Goal: Task Accomplishment & Management: Manage account settings

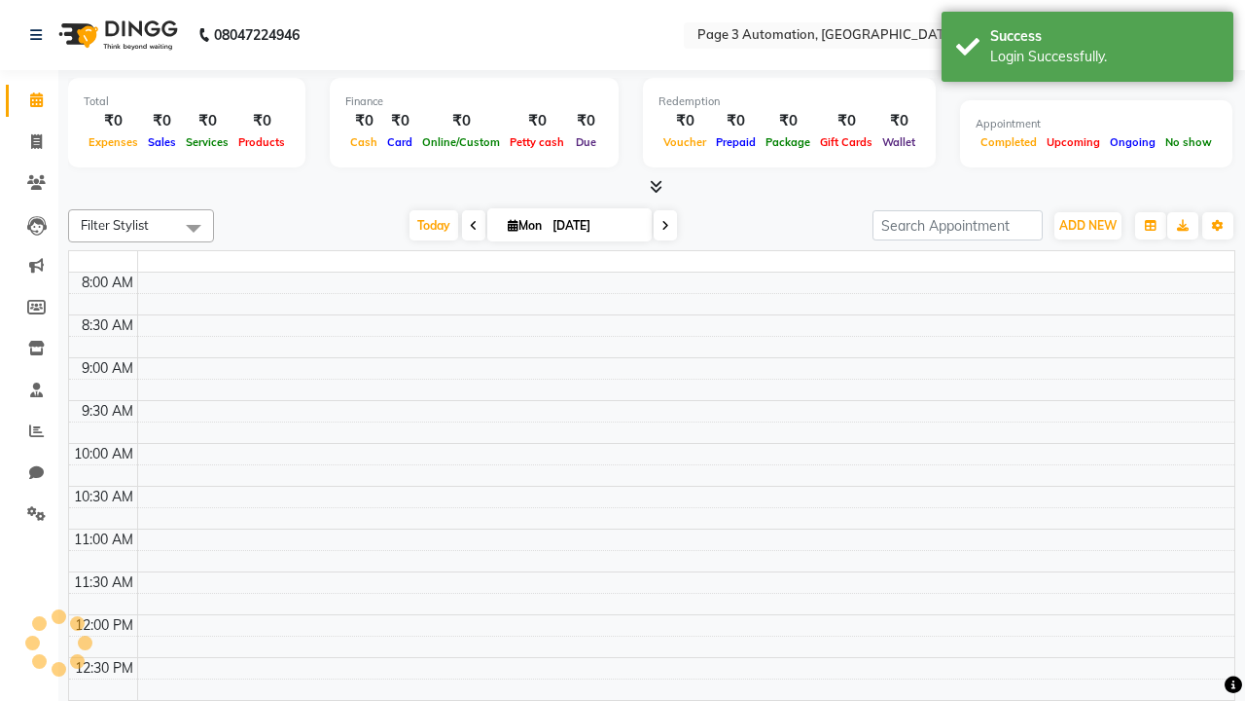
select select "en"
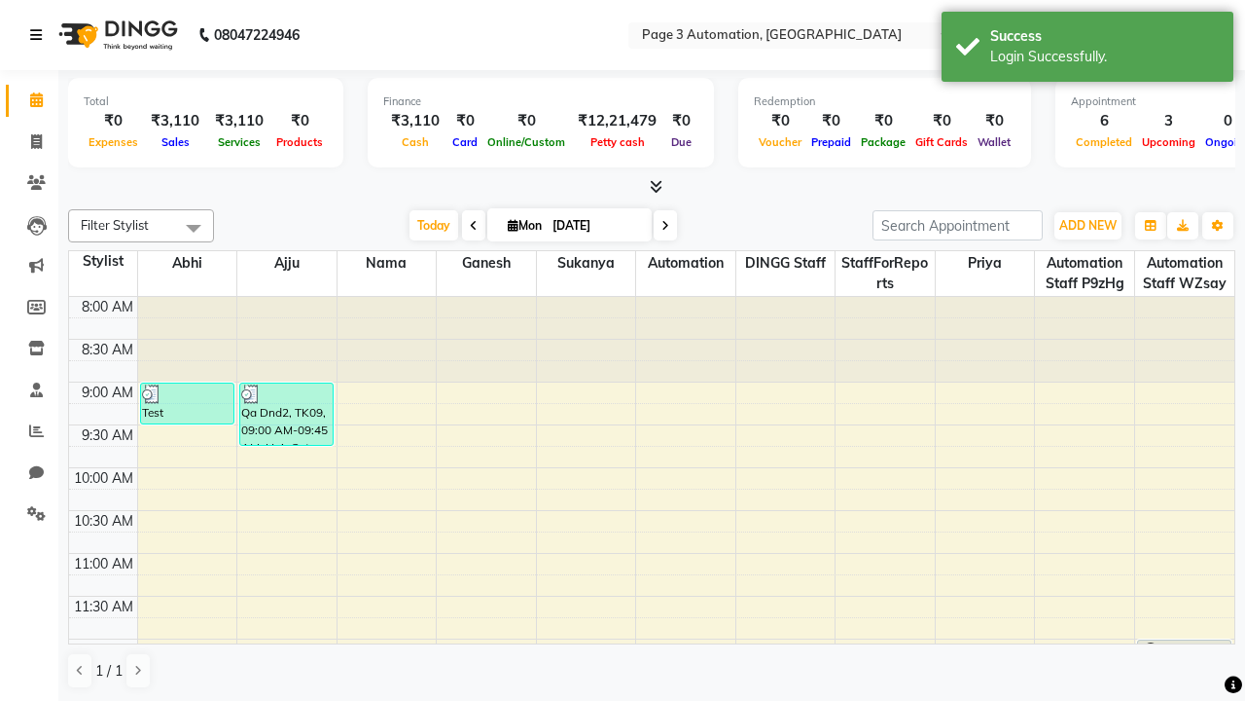
click at [40, 35] on icon at bounding box center [36, 35] width 12 height 14
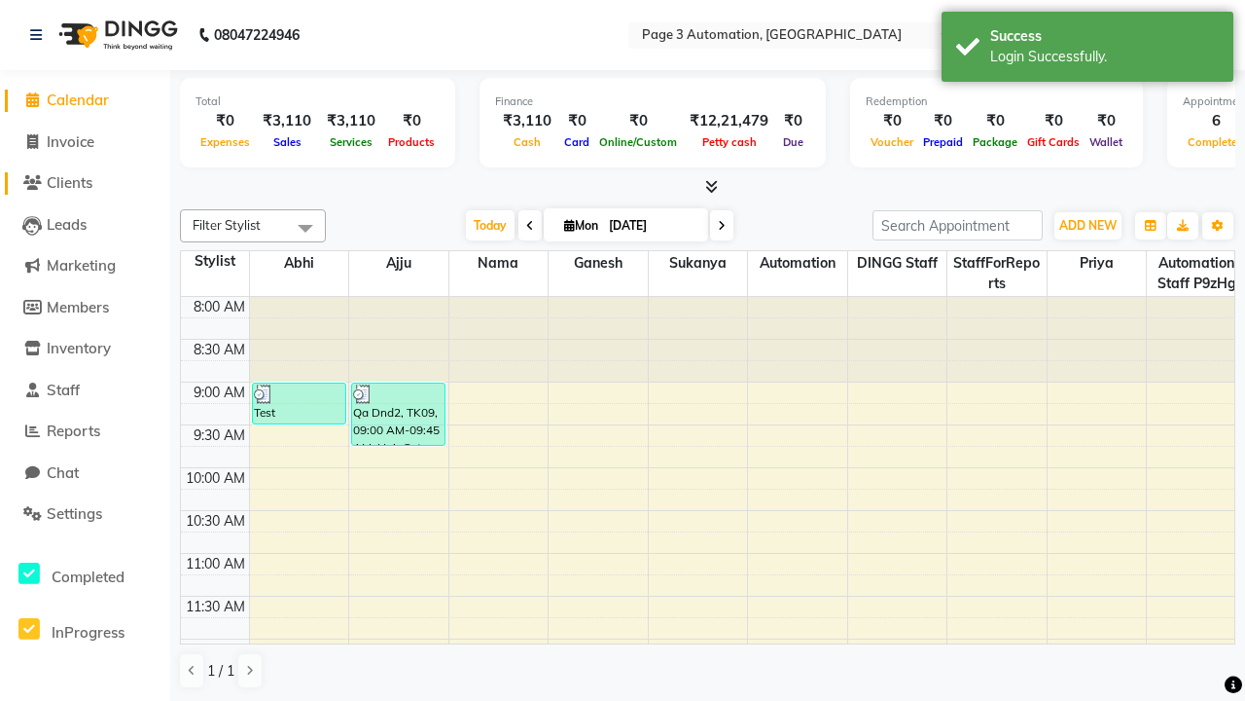
click at [85, 183] on span "Clients" at bounding box center [70, 182] width 46 height 18
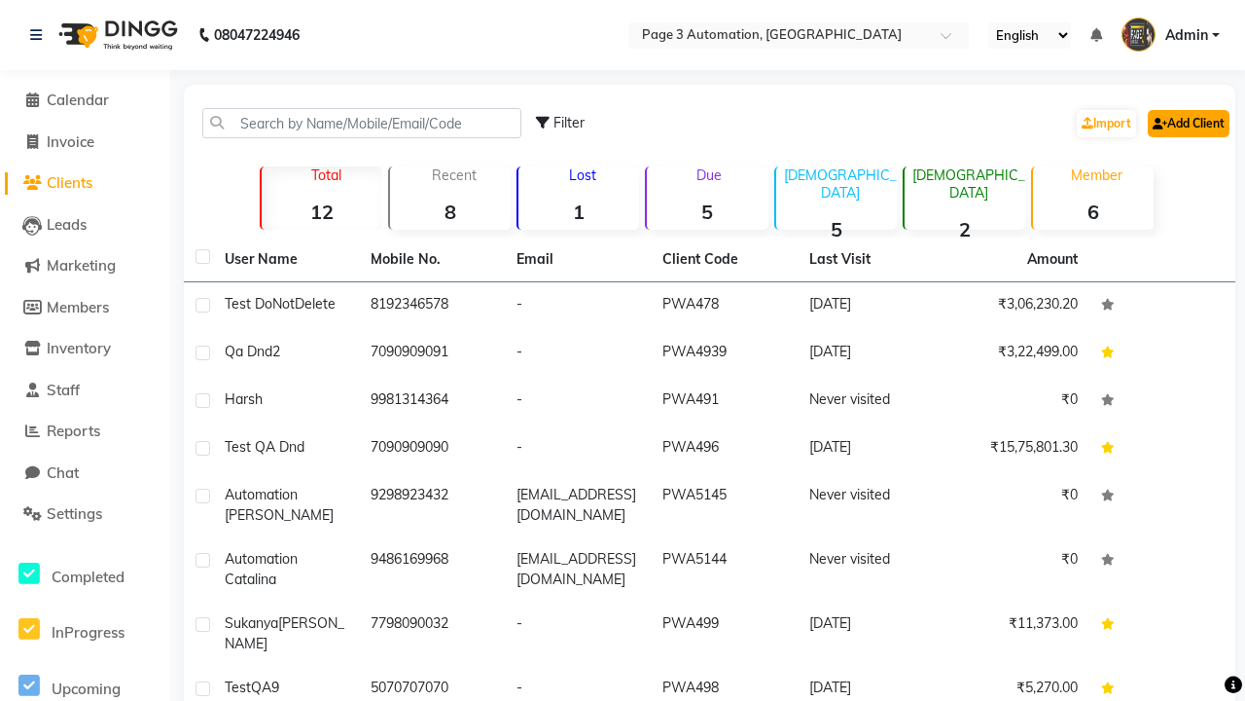
click at [1187, 123] on link "Add Client" at bounding box center [1189, 123] width 82 height 27
select select "22"
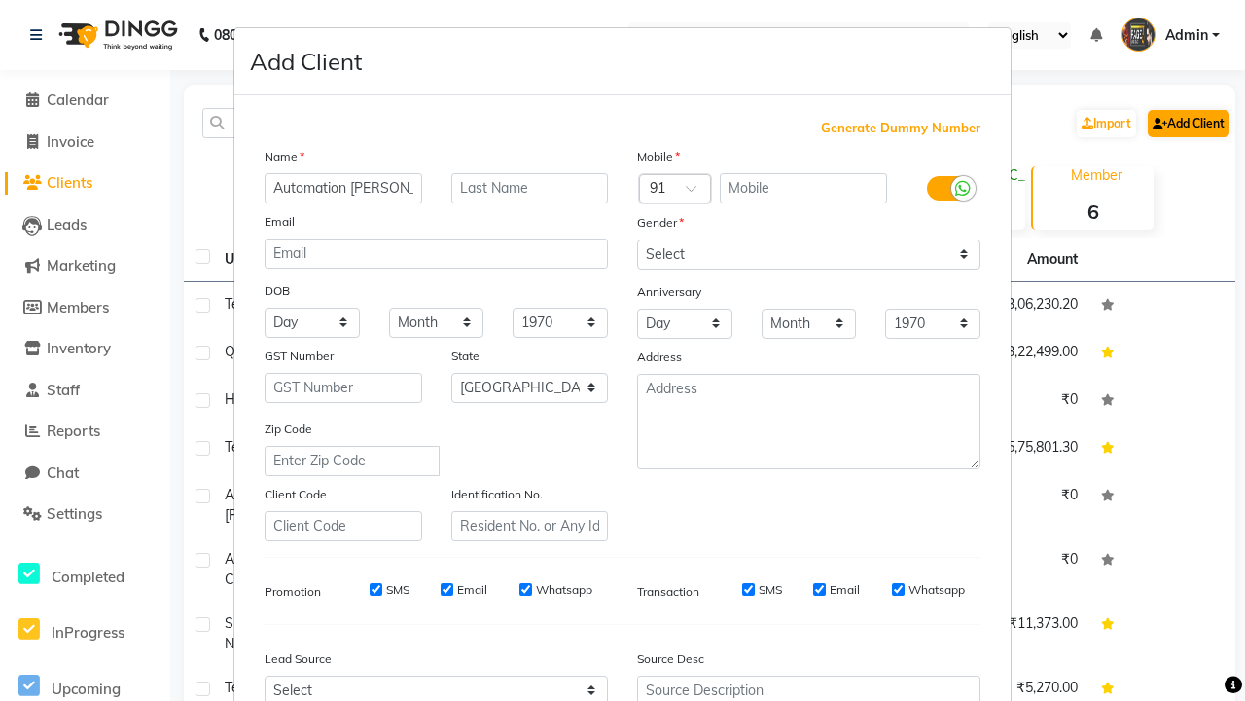
type input "Automation [PERSON_NAME]"
type input "9338159972"
type input "[EMAIL_ADDRESS][DOMAIN_NAME]"
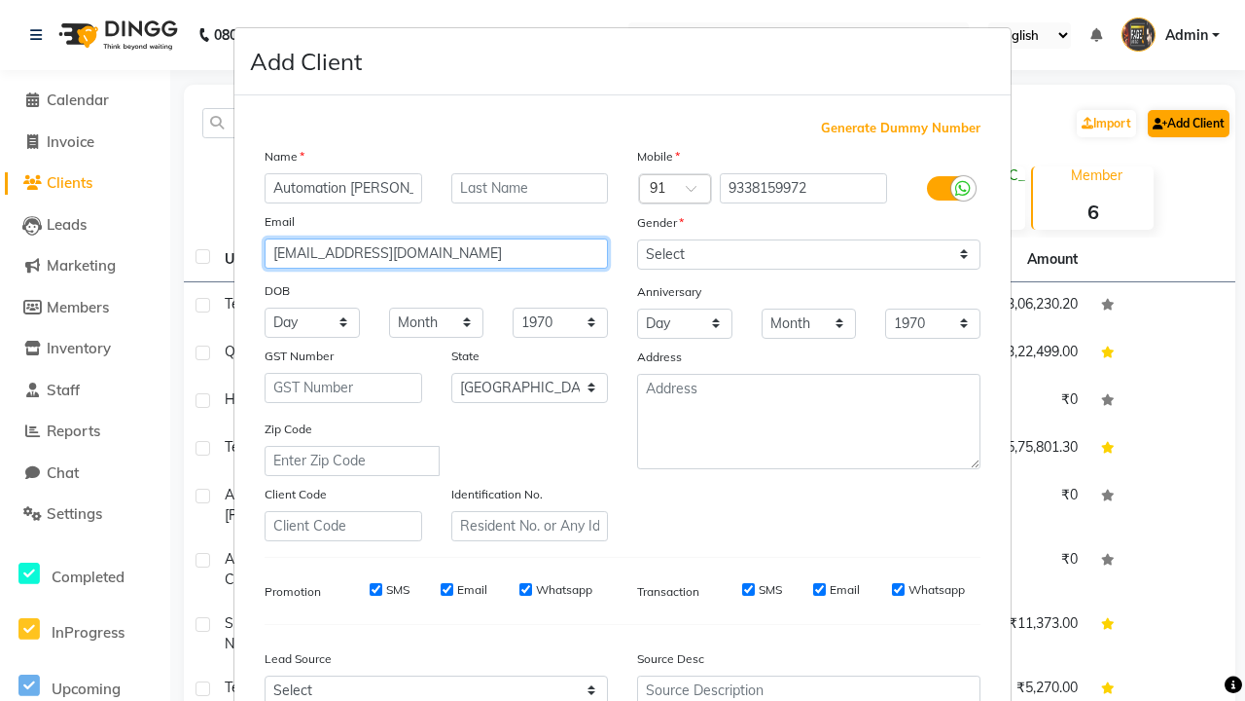
select select "male"
type input "[EMAIL_ADDRESS][DOMAIN_NAME]"
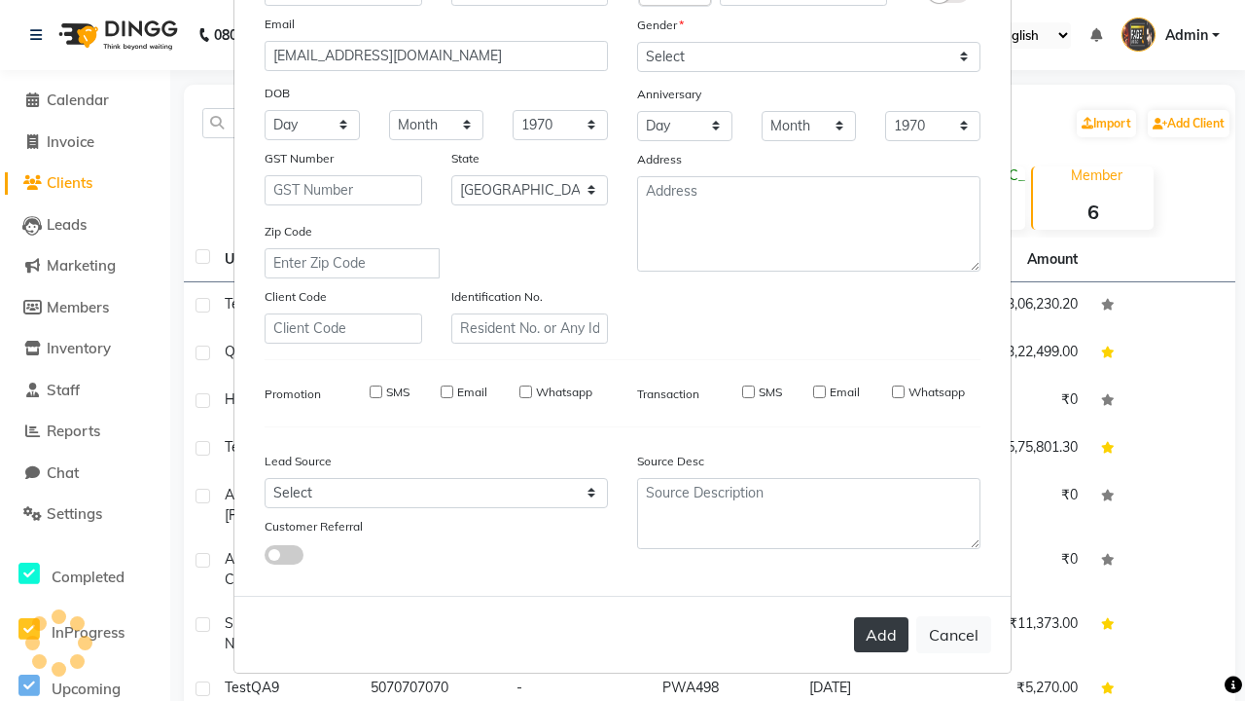
select select
select select "null"
select select
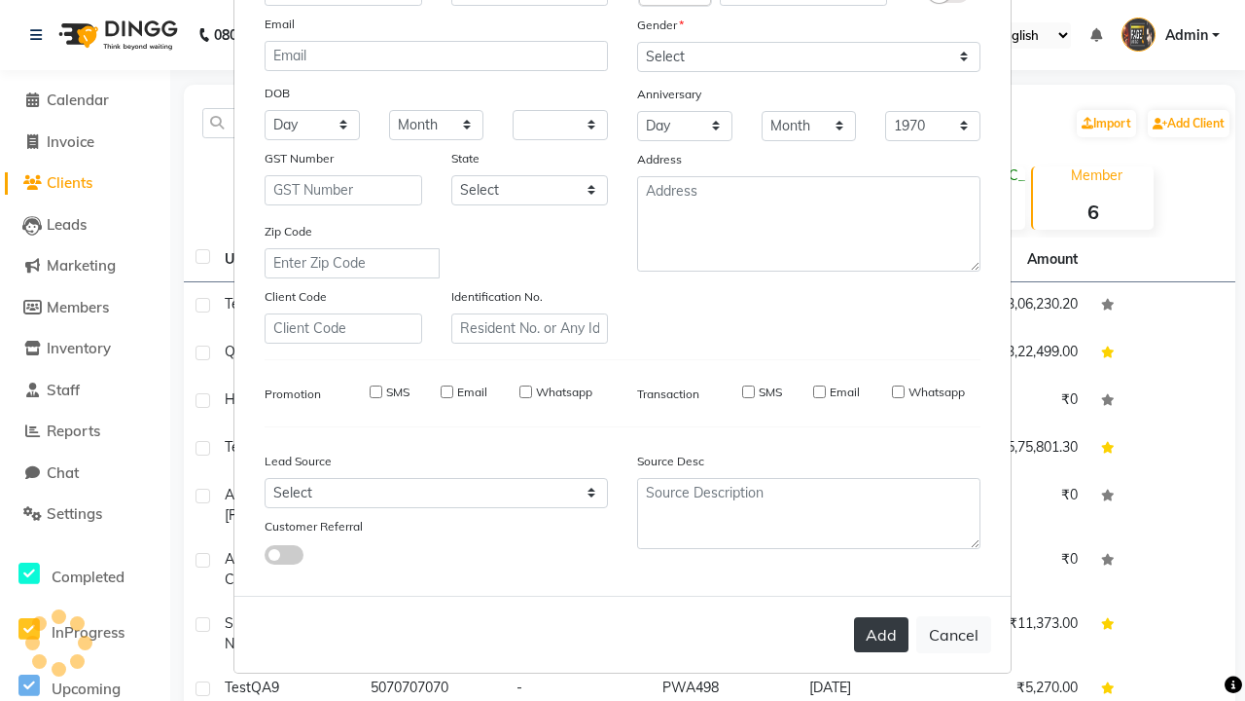
select select
checkbox input "false"
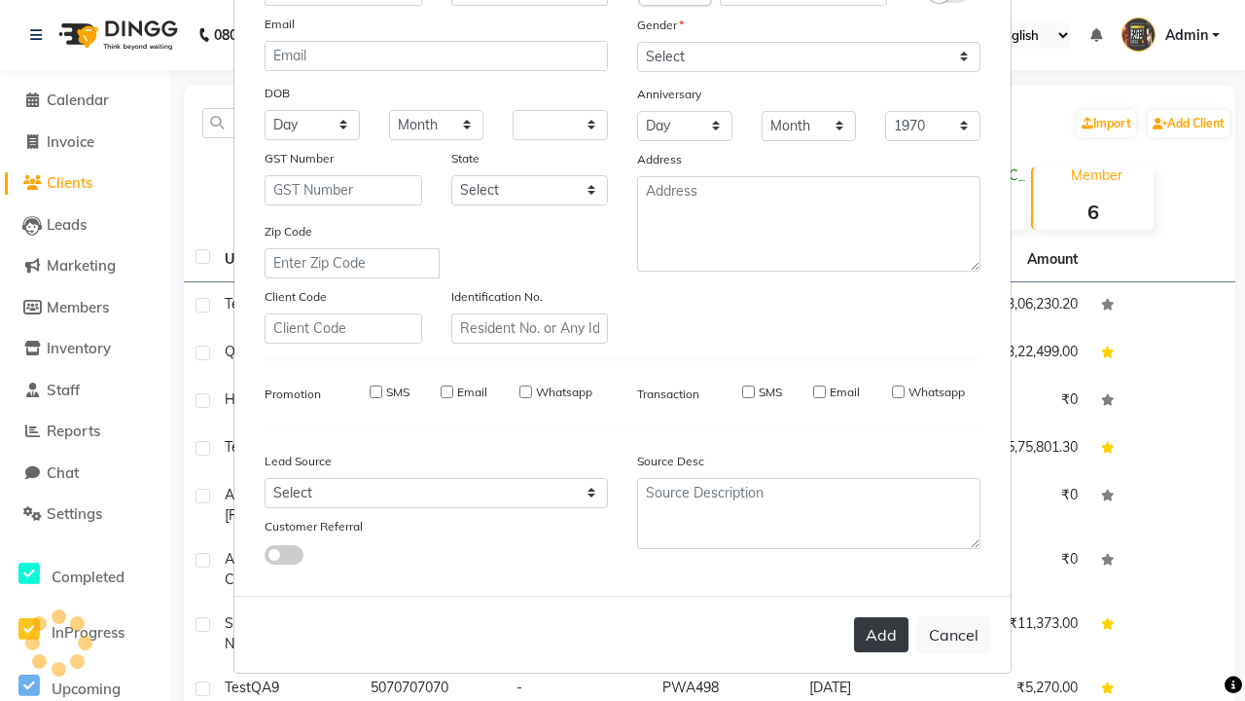
checkbox input "false"
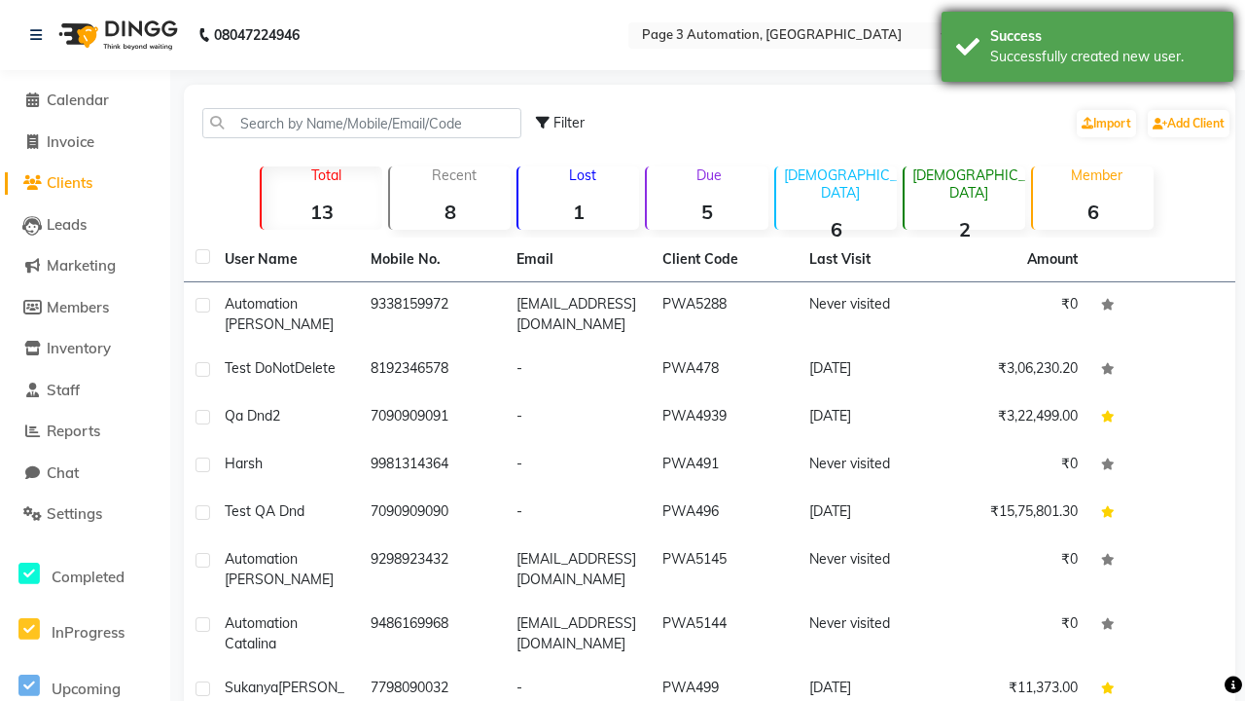
click at [1088, 50] on div "Successfully created new user." at bounding box center [1105, 57] width 229 height 20
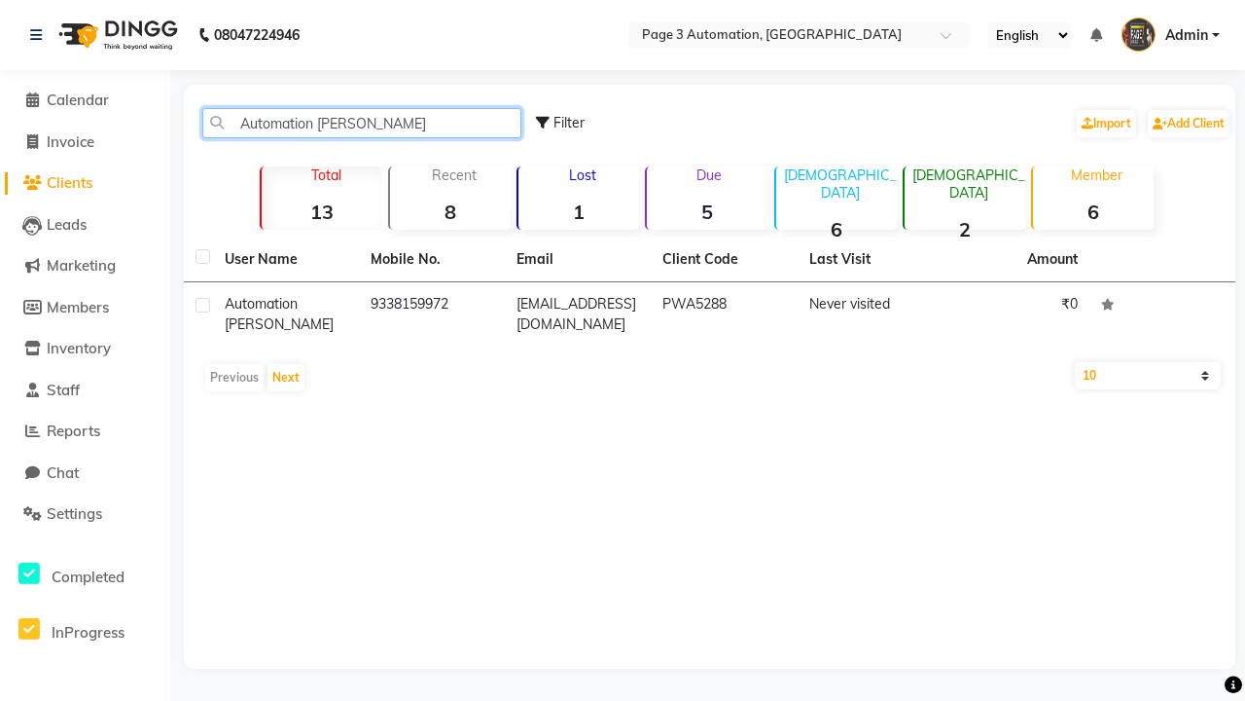
type input "Automation [PERSON_NAME]"
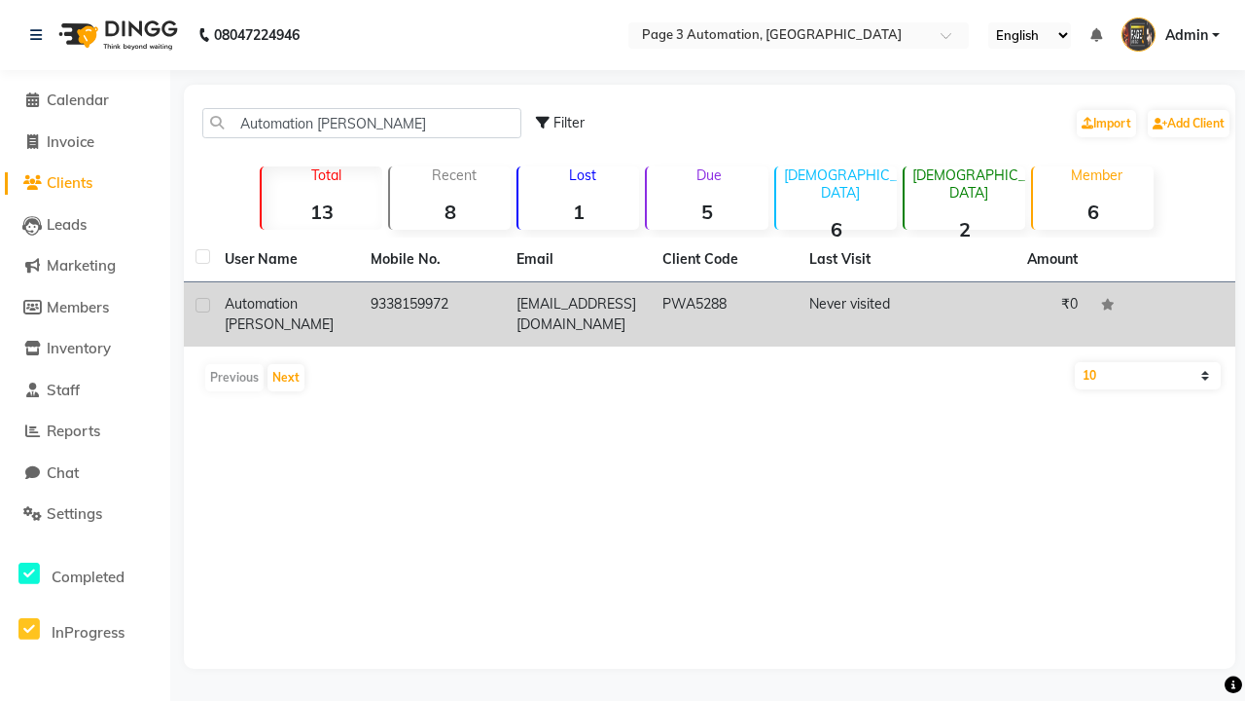
click at [709, 314] on td "PWA5288" at bounding box center [724, 314] width 146 height 64
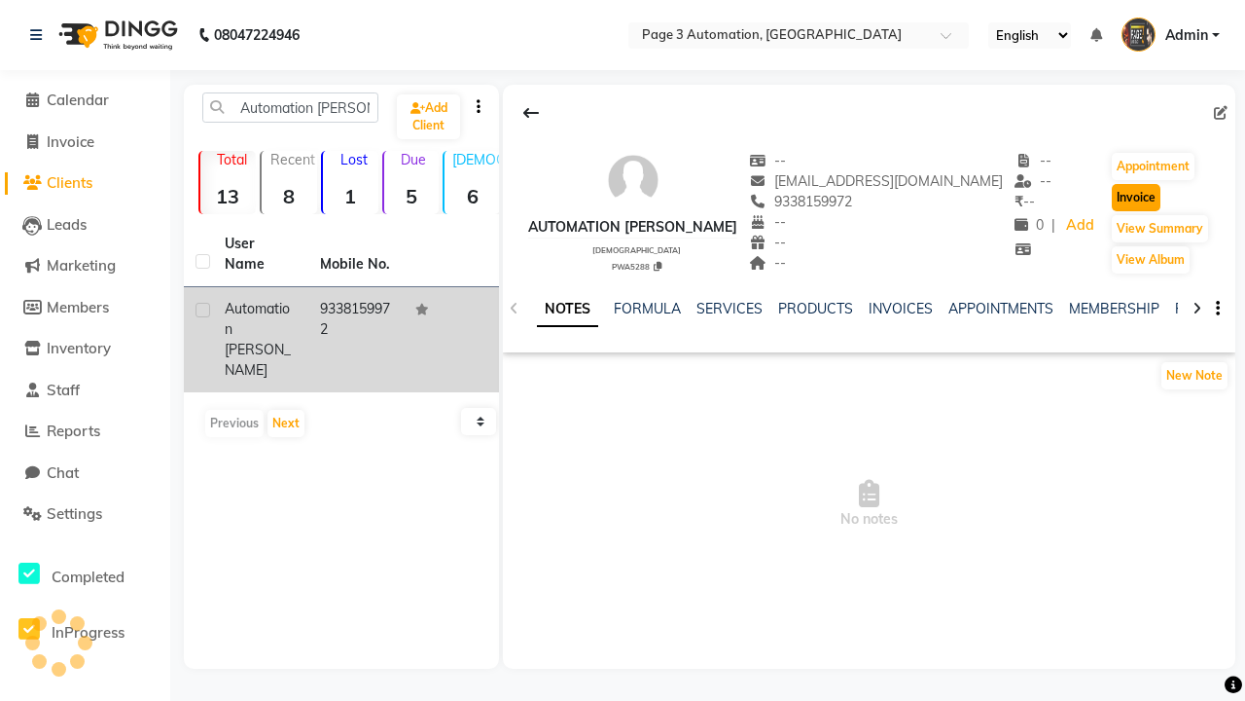
click at [1128, 198] on button "Invoice" at bounding box center [1136, 197] width 49 height 27
select select "2774"
select select "service"
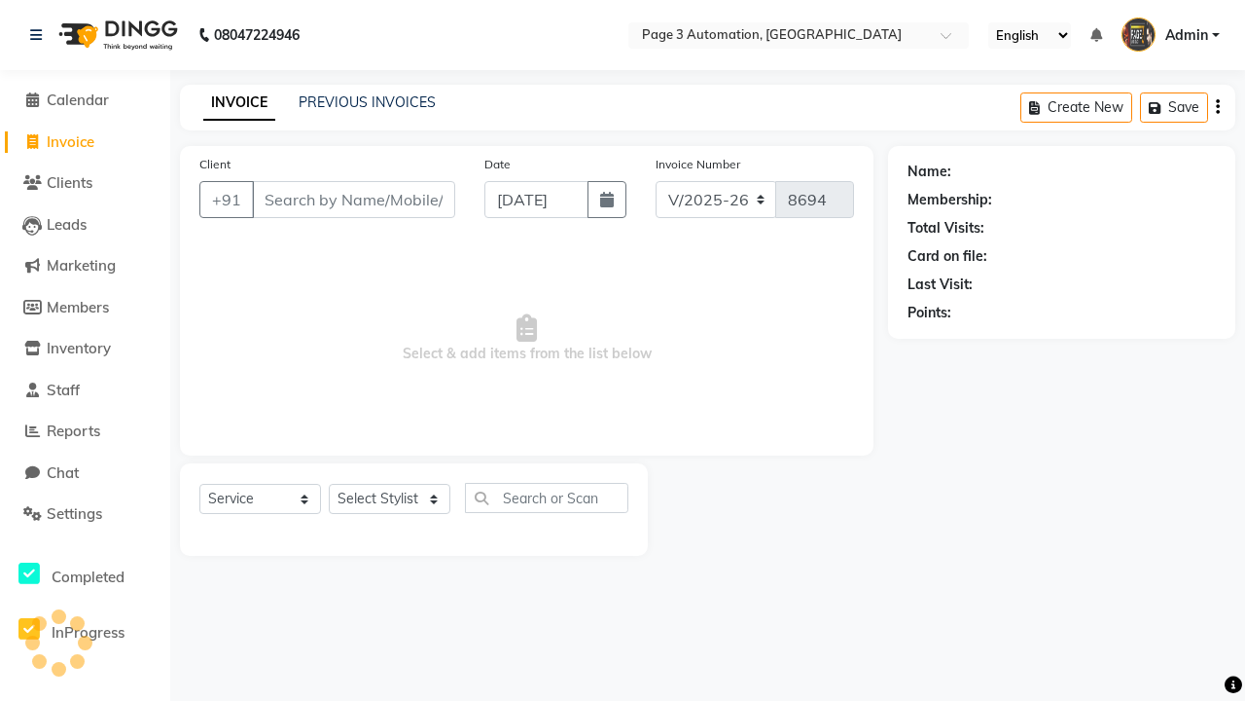
type input "9338159972"
select select "71572"
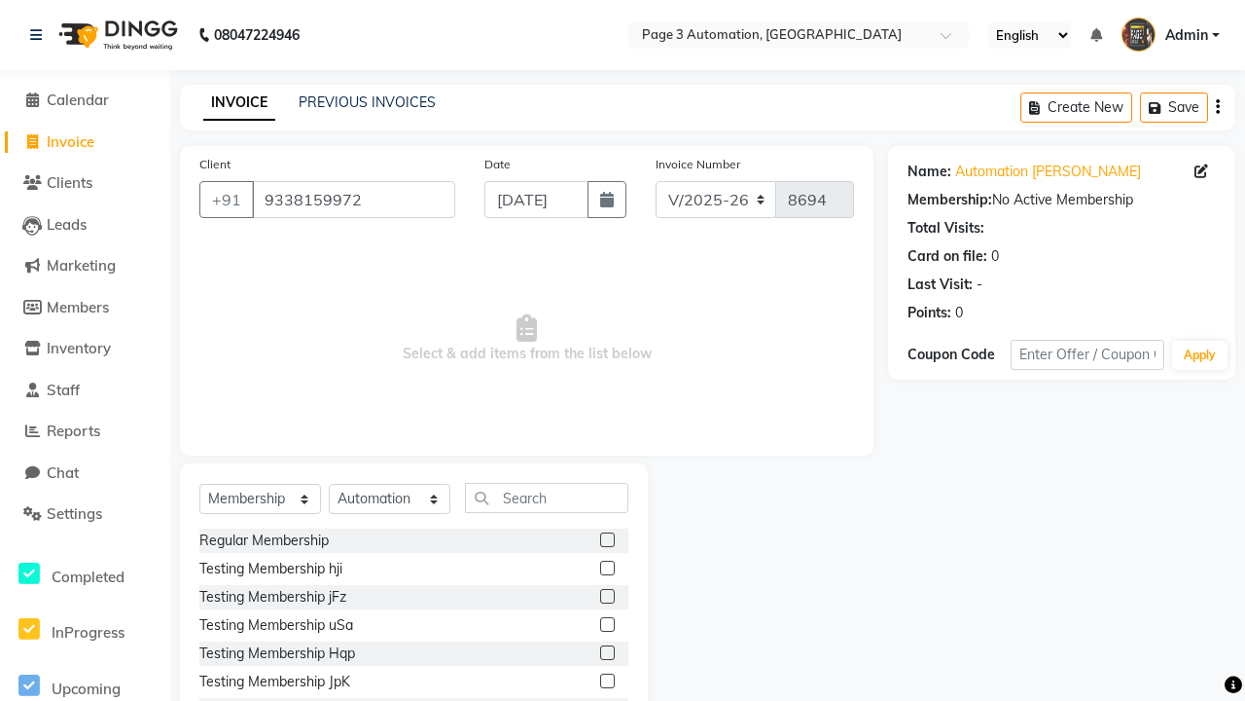
click at [607, 539] on label at bounding box center [607, 539] width 15 height 15
click at [607, 539] on input "checkbox" at bounding box center [606, 540] width 13 height 13
select select "select"
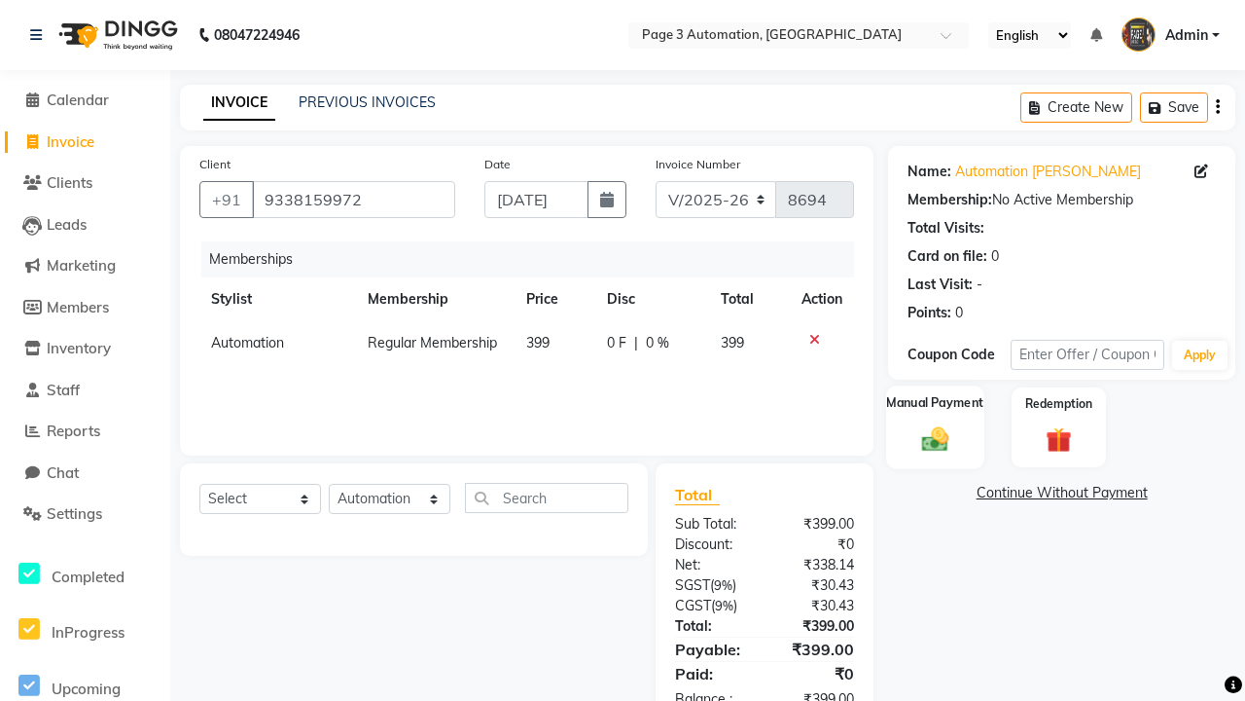
click at [935, 404] on label "Manual Payment" at bounding box center [935, 403] width 97 height 18
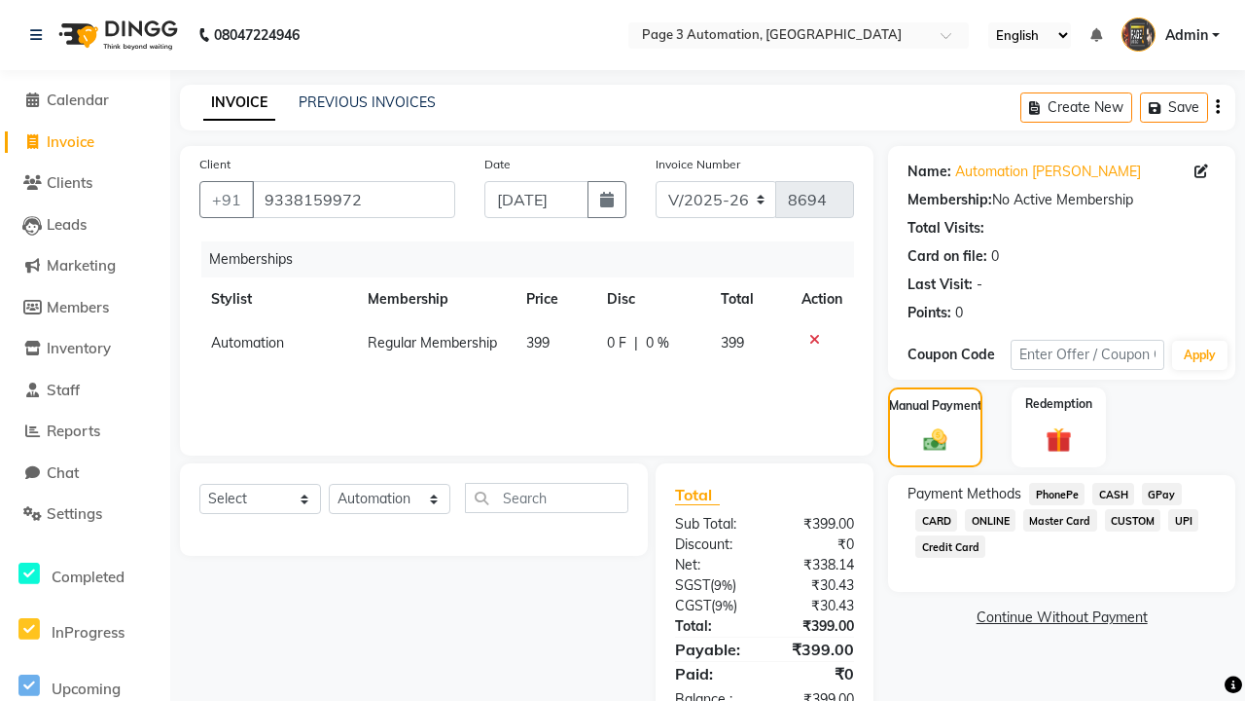
click at [1113, 493] on span "CASH" at bounding box center [1114, 494] width 42 height 22
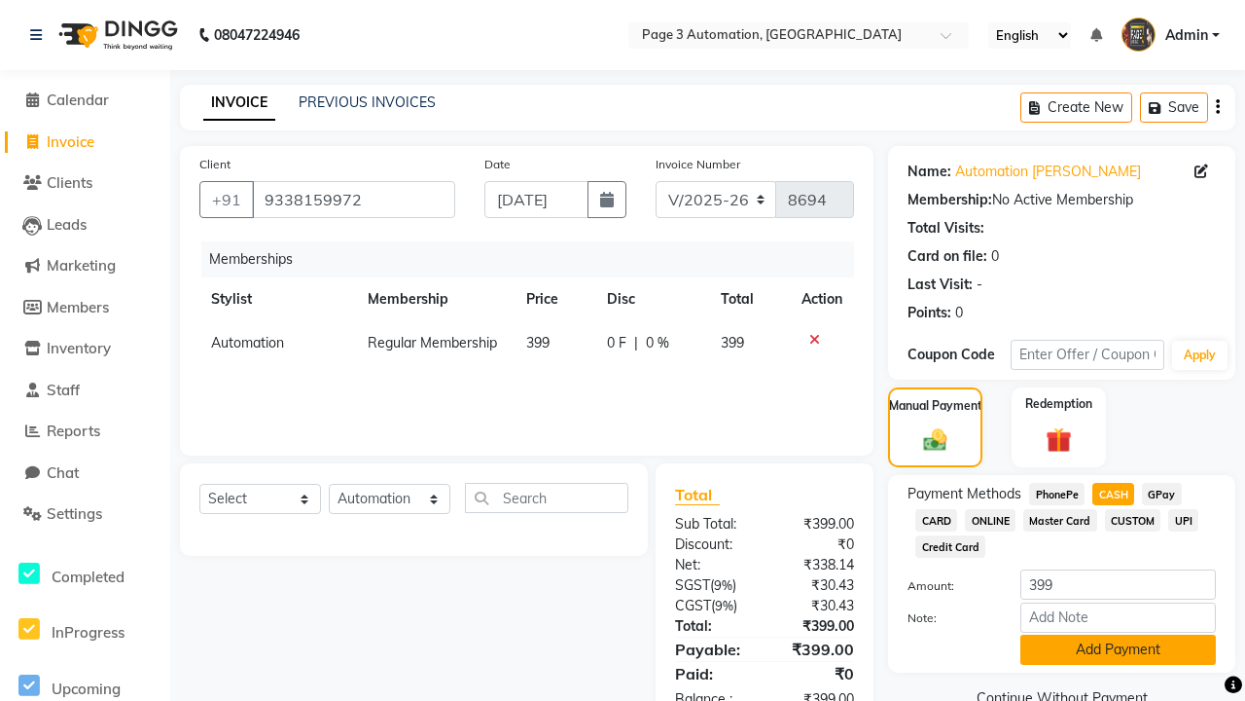
click at [1118, 649] on button "Add Payment" at bounding box center [1119, 649] width 196 height 30
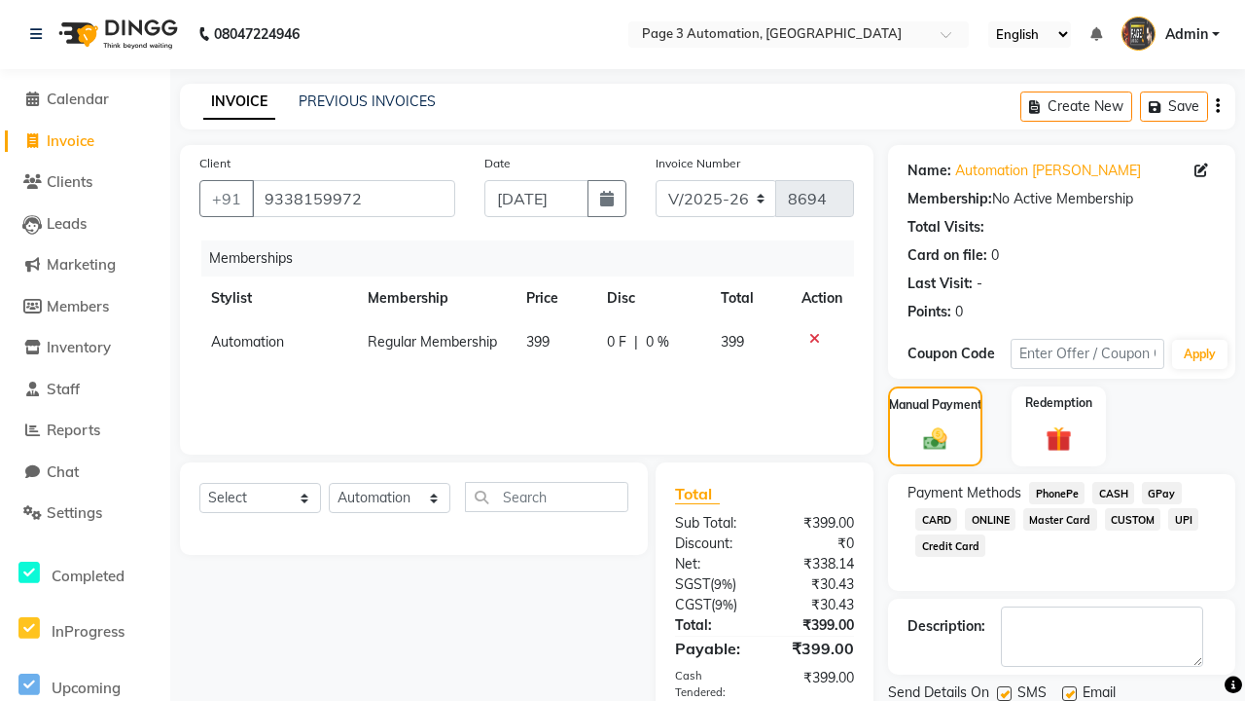
click at [1004, 693] on label at bounding box center [1004, 693] width 15 height 15
click at [1004, 693] on input "checkbox" at bounding box center [1003, 694] width 13 height 13
checkbox input "false"
click at [1069, 693] on label at bounding box center [1070, 693] width 15 height 15
click at [1069, 693] on input "checkbox" at bounding box center [1069, 694] width 13 height 13
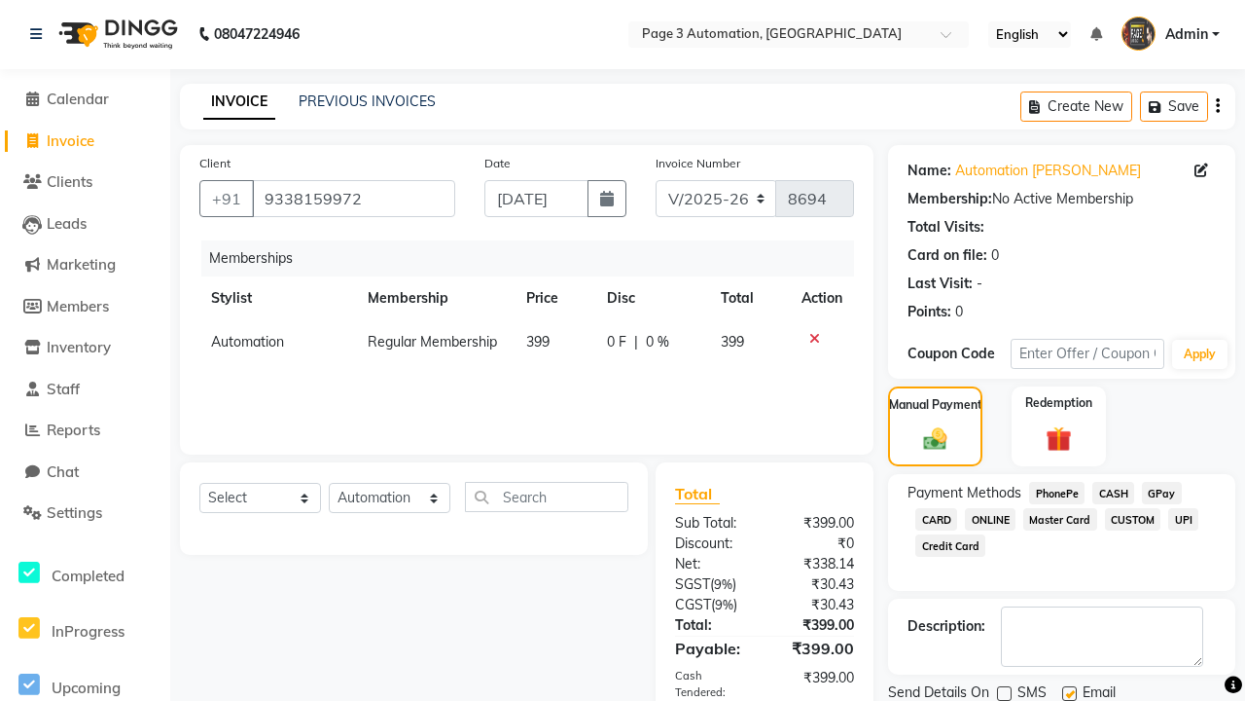
checkbox input "false"
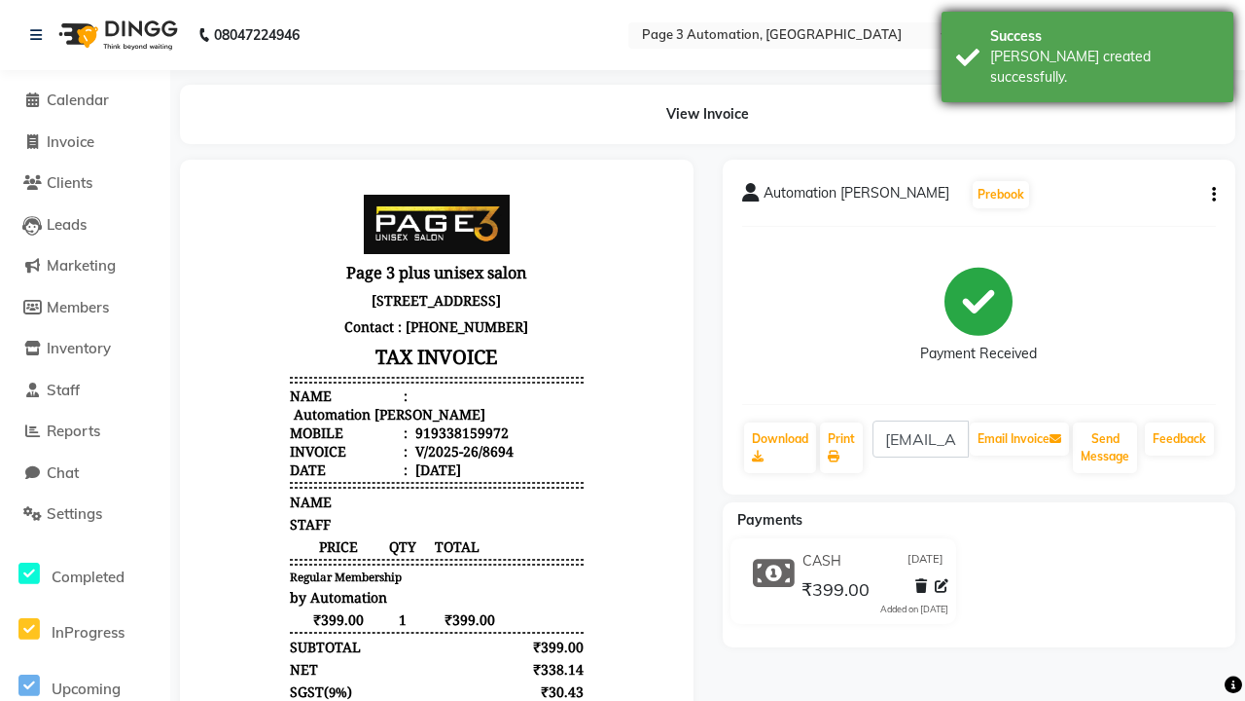
click at [1088, 50] on div "Bill created successfully." at bounding box center [1105, 67] width 229 height 41
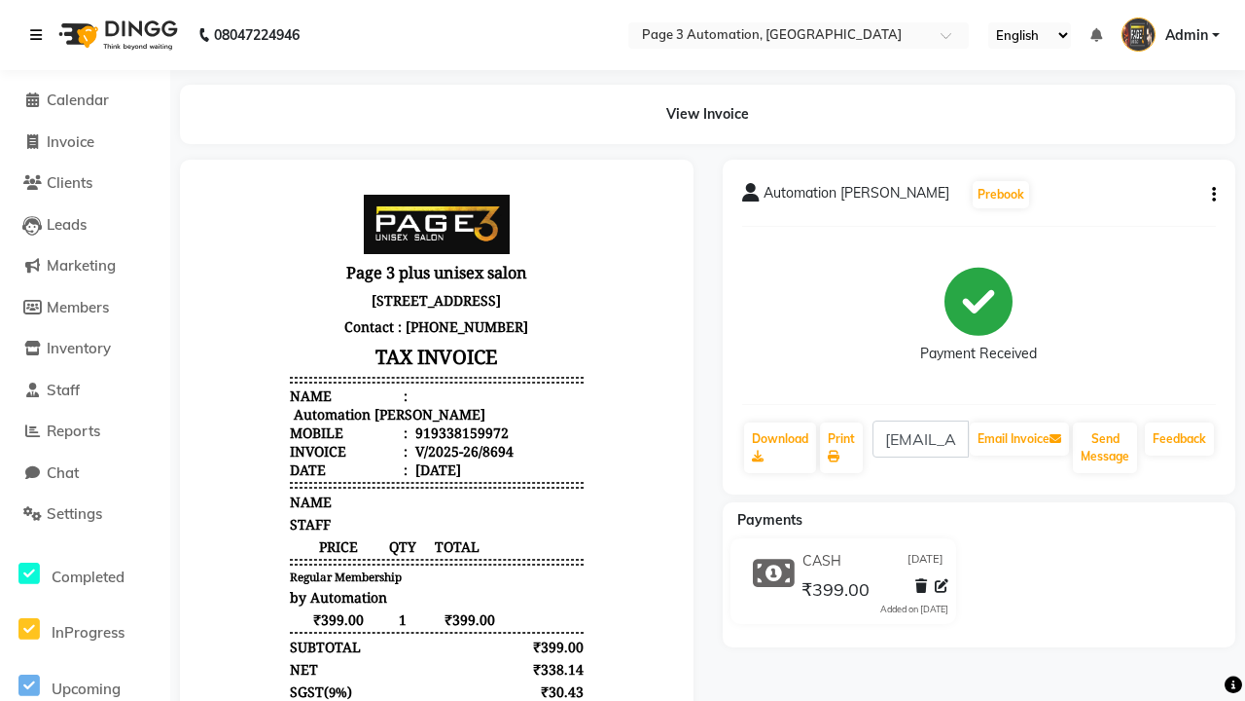
click at [40, 35] on icon at bounding box center [36, 35] width 12 height 14
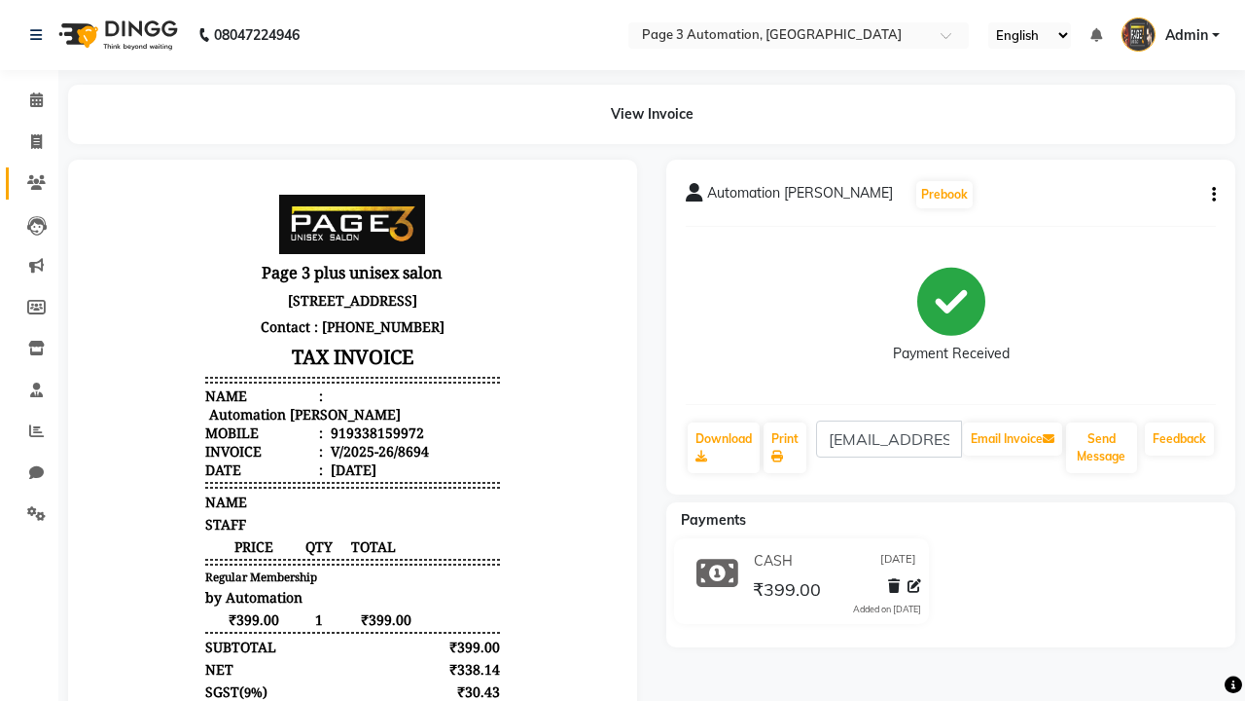
click at [29, 183] on icon at bounding box center [36, 182] width 18 height 15
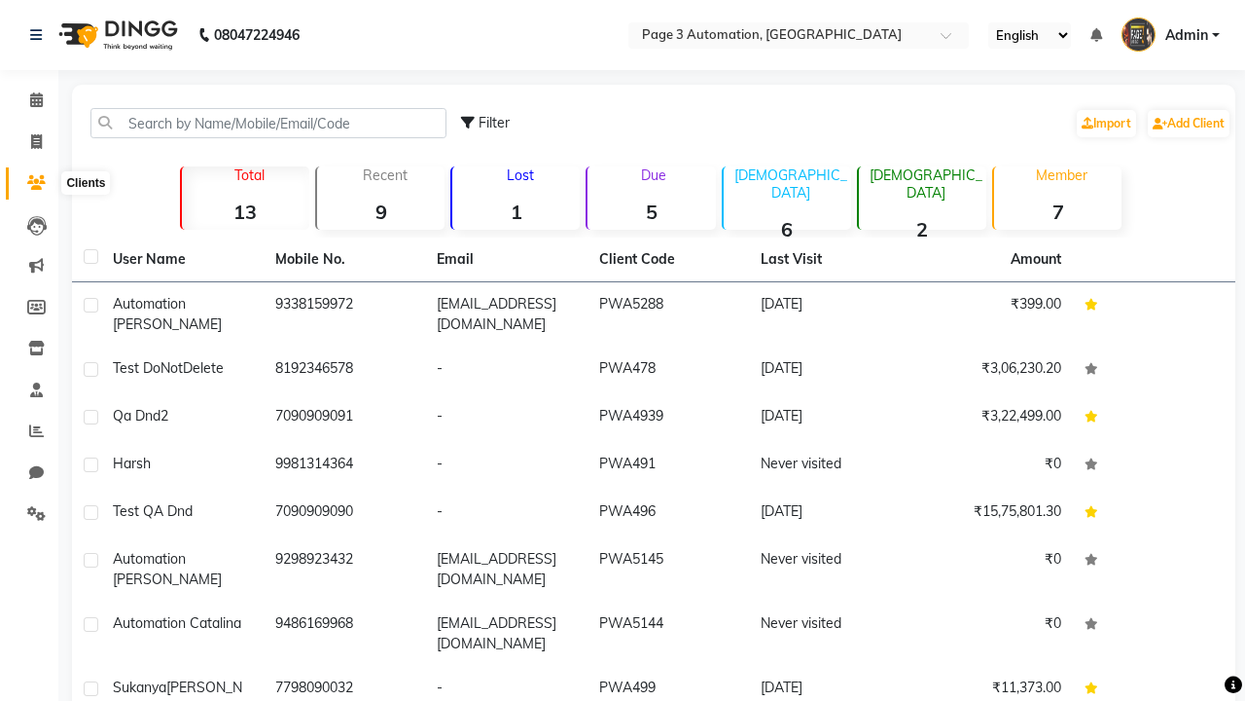
click at [1058, 211] on strong "7" at bounding box center [1057, 211] width 127 height 24
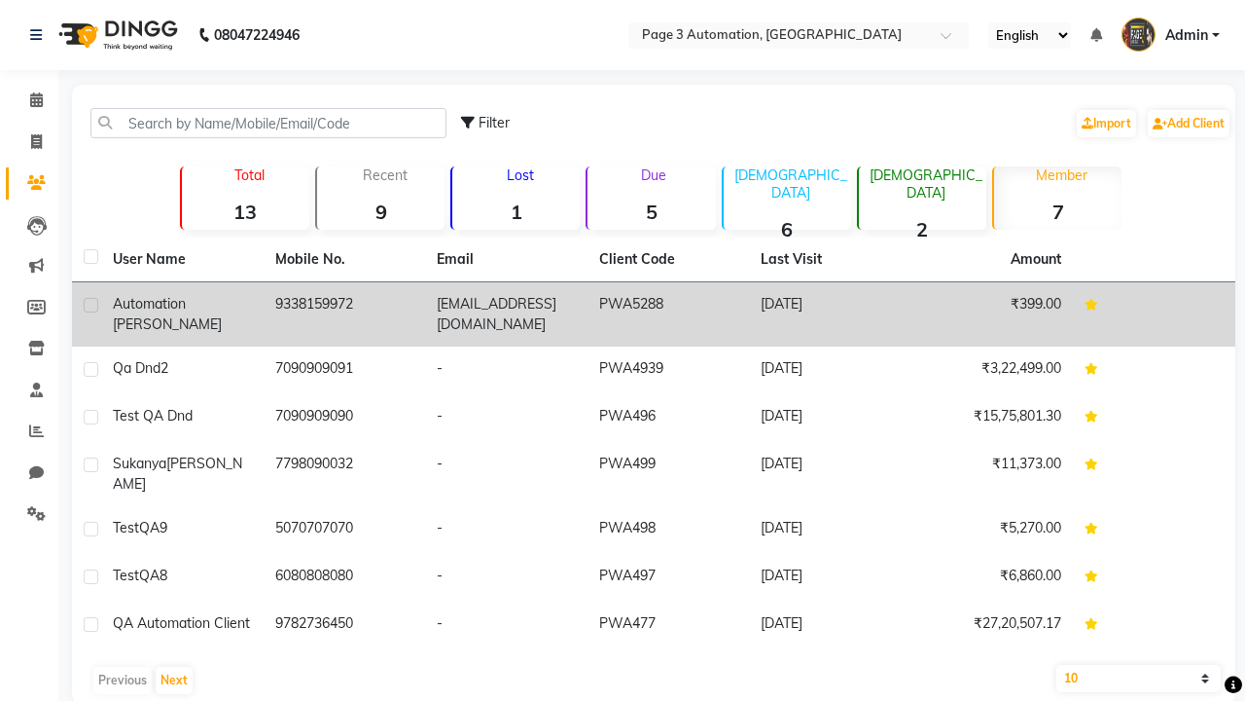
click at [90, 305] on label at bounding box center [91, 305] width 15 height 15
click at [90, 305] on input "checkbox" at bounding box center [90, 306] width 13 height 13
checkbox input "true"
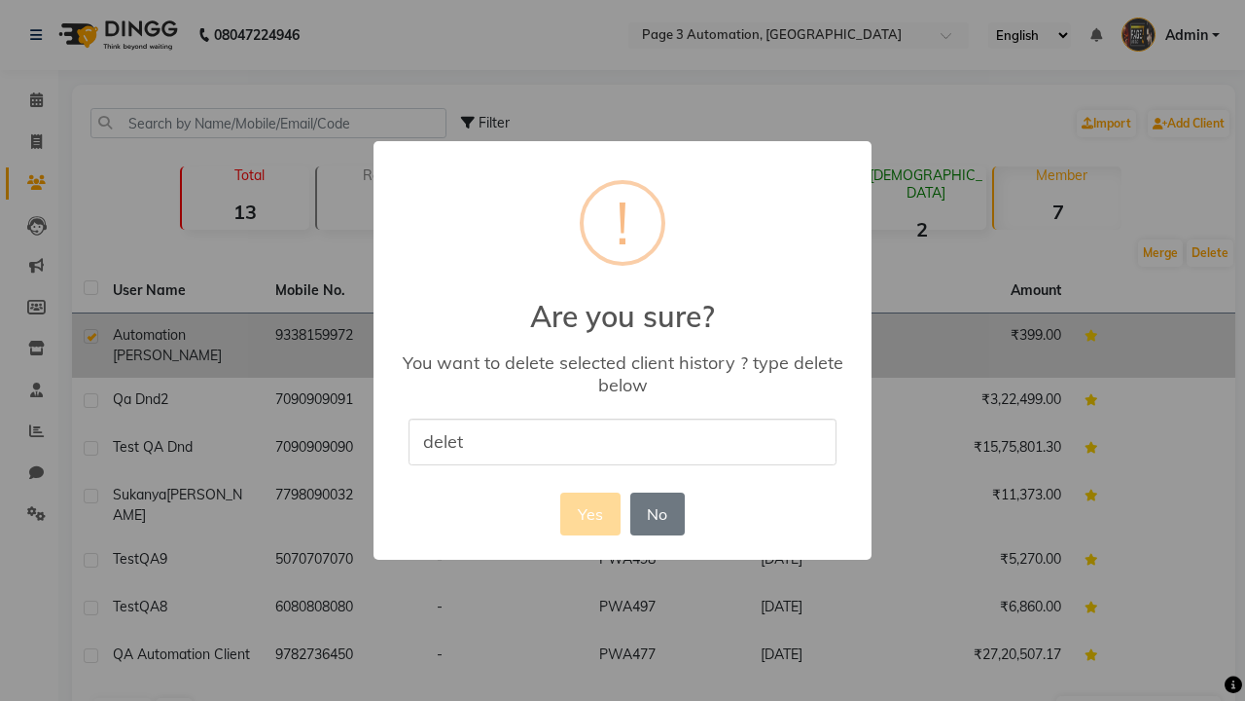
type input "delete"
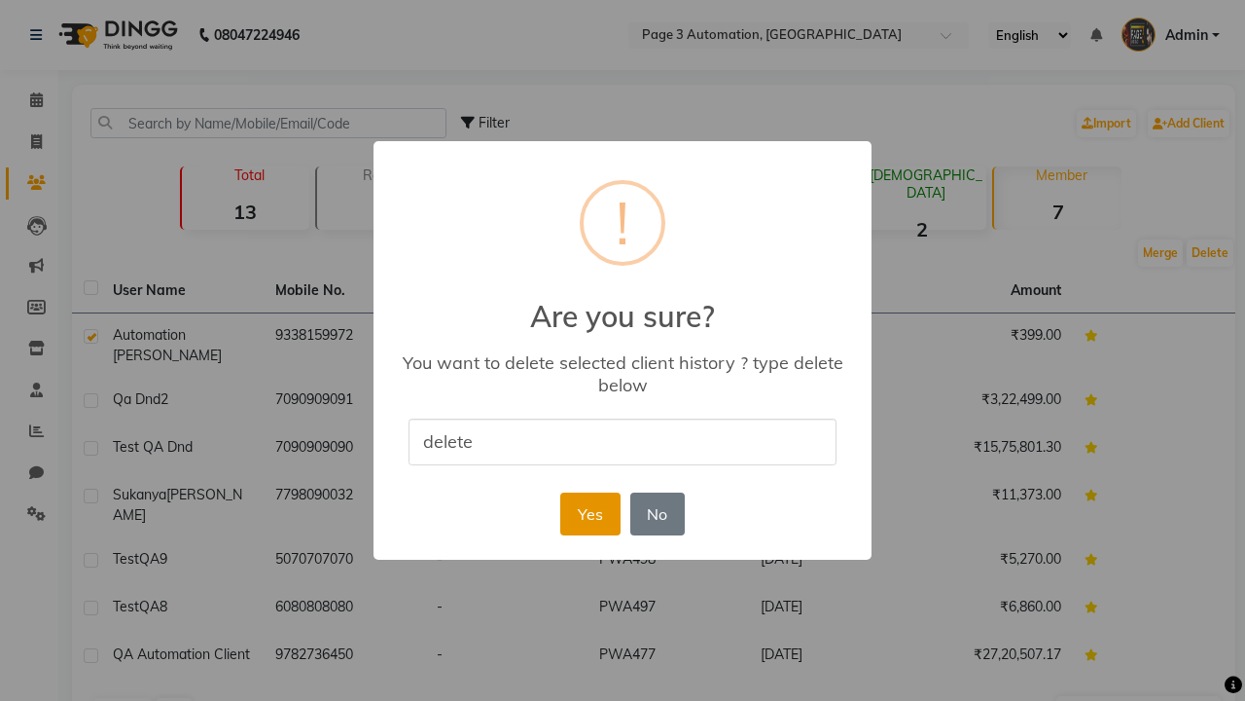
click at [590, 513] on button "Yes" at bounding box center [589, 513] width 59 height 43
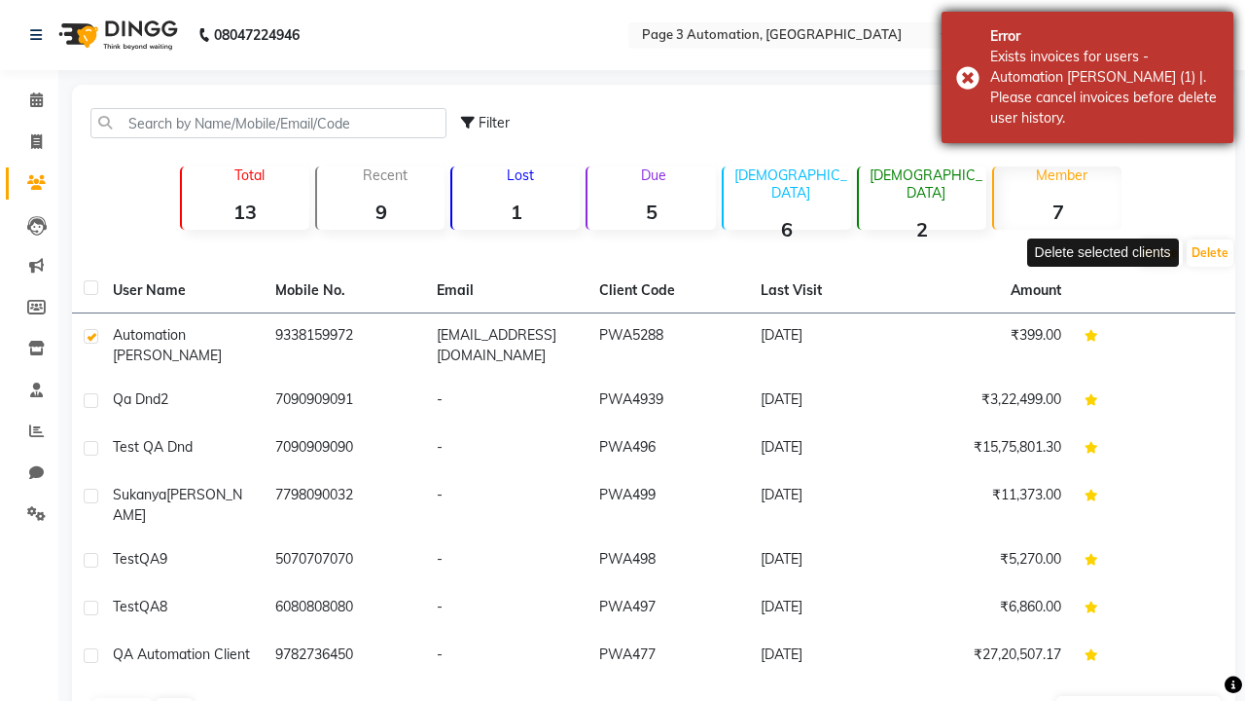
click at [1088, 77] on div "Exists invoices for users - Automation [PERSON_NAME] (1) |. Please cancel invoi…" at bounding box center [1105, 88] width 229 height 82
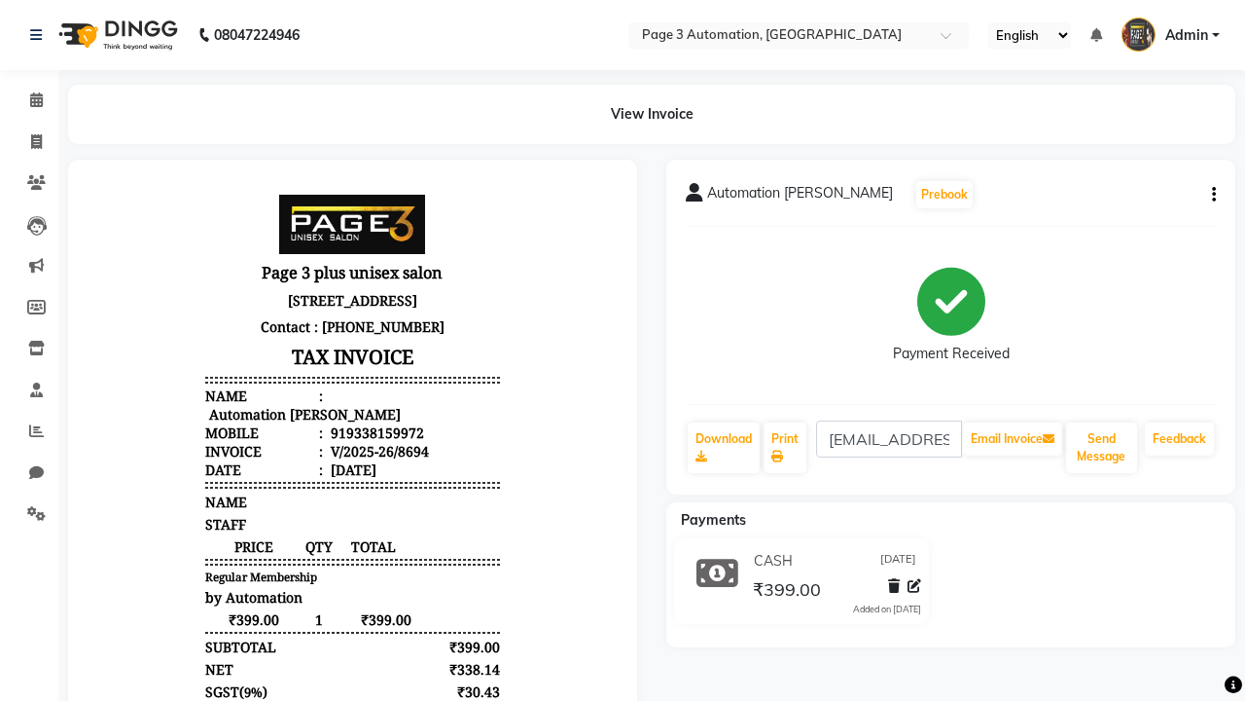
click at [1210, 195] on button "button" at bounding box center [1211, 195] width 12 height 20
click at [1084, 158] on div "Cancel Invoice / Refund Invoice" at bounding box center [1084, 158] width 199 height 24
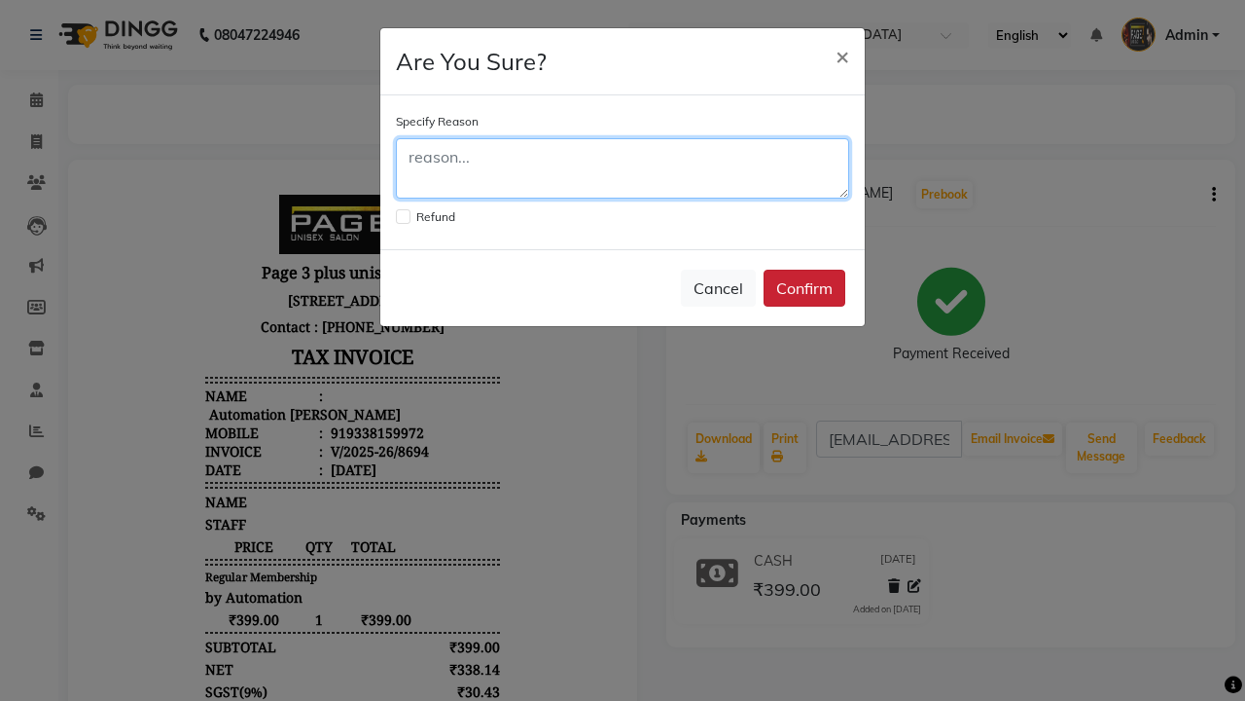
click at [623, 168] on textarea at bounding box center [622, 168] width 453 height 60
type textarea "Testing"
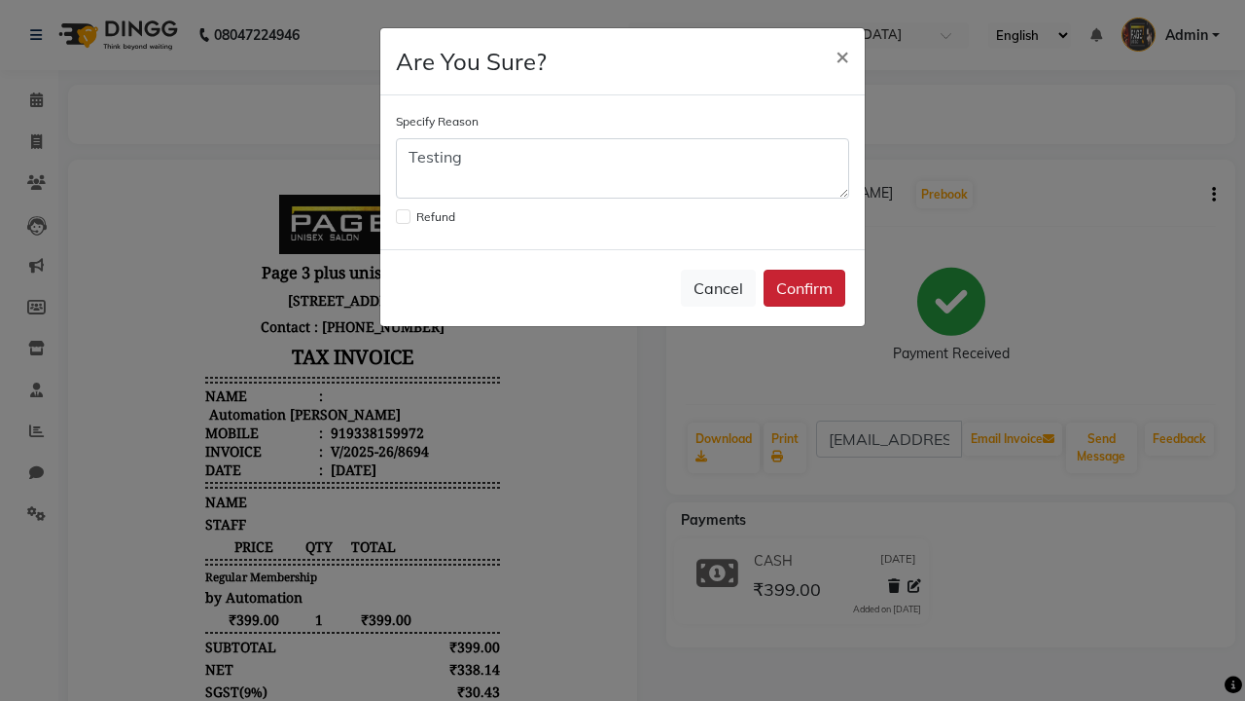
click at [805, 288] on button "Confirm" at bounding box center [805, 288] width 82 height 37
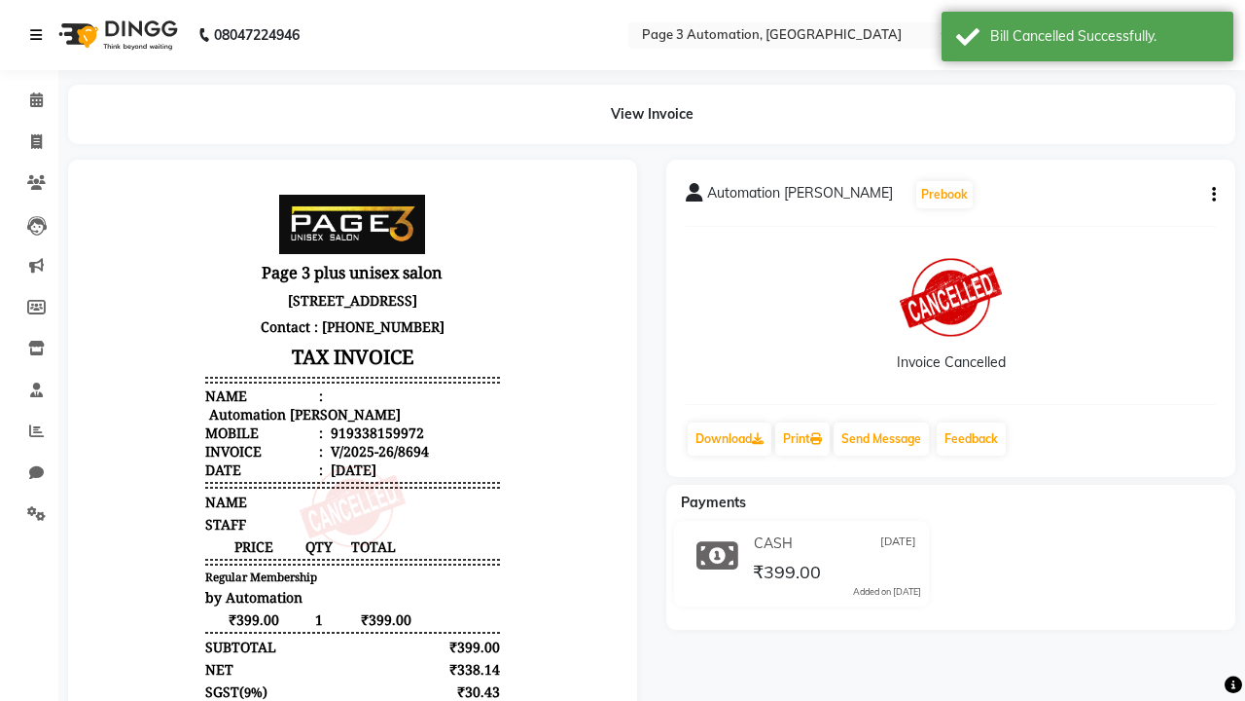
click at [1088, 39] on div "Bill Cancelled Successfully." at bounding box center [1105, 36] width 229 height 20
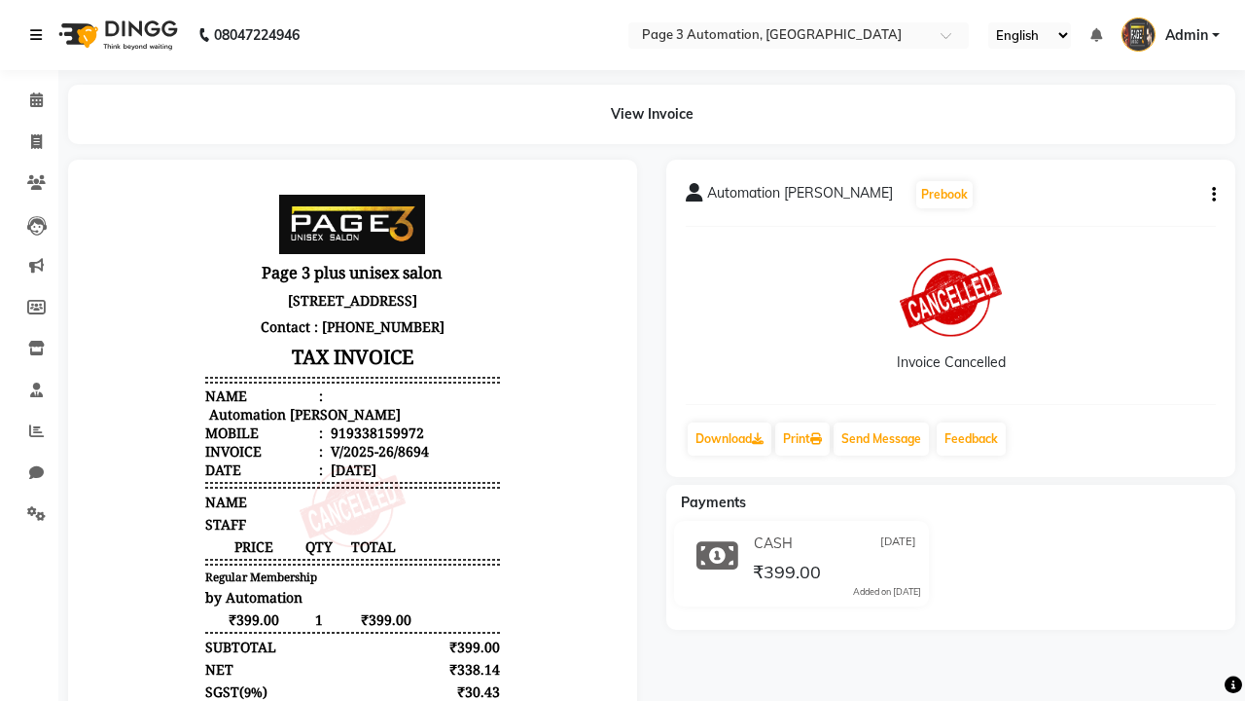
click at [40, 35] on icon at bounding box center [36, 35] width 12 height 14
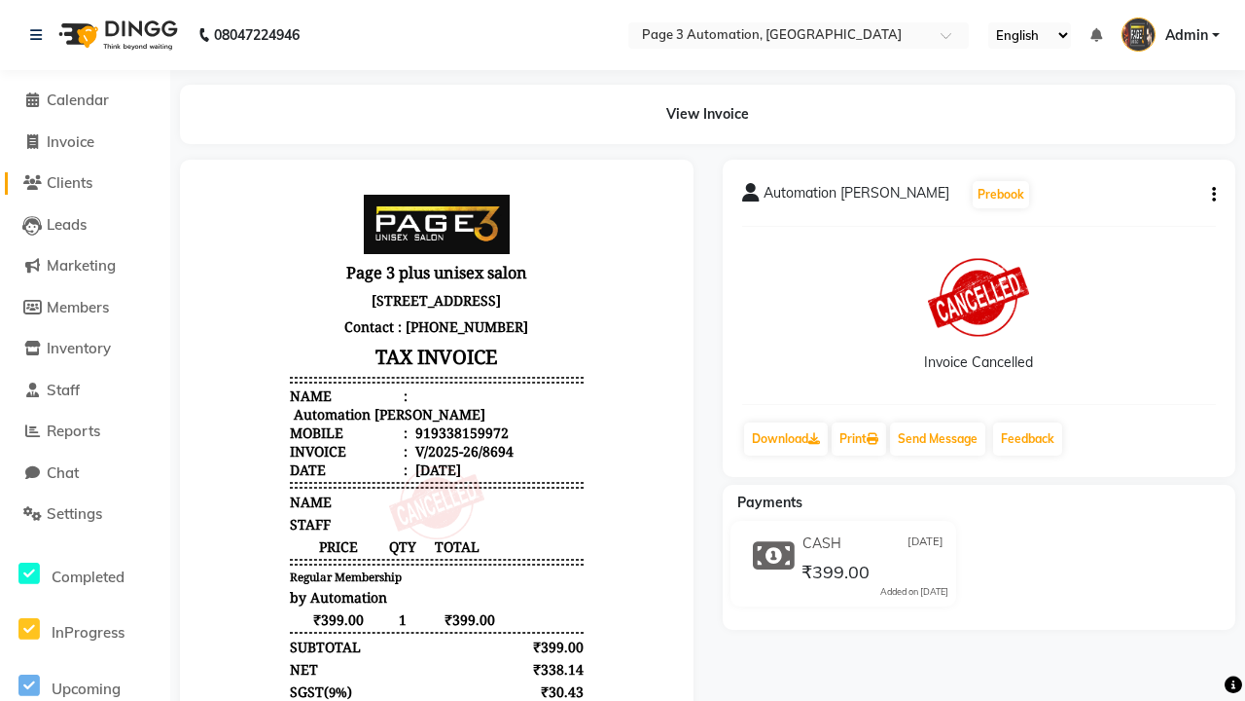
click at [85, 183] on span "Clients" at bounding box center [70, 182] width 46 height 18
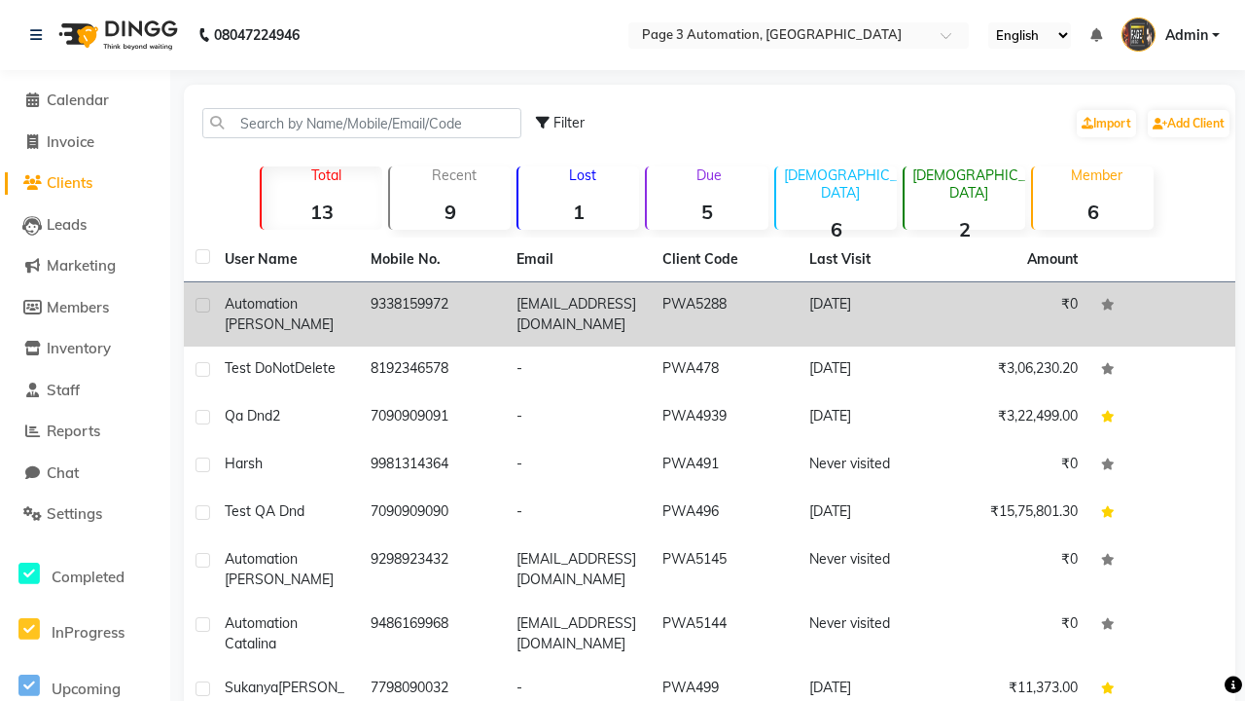
click at [202, 305] on label at bounding box center [203, 305] width 15 height 15
click at [202, 305] on input "checkbox" at bounding box center [202, 306] width 13 height 13
checkbox input "true"
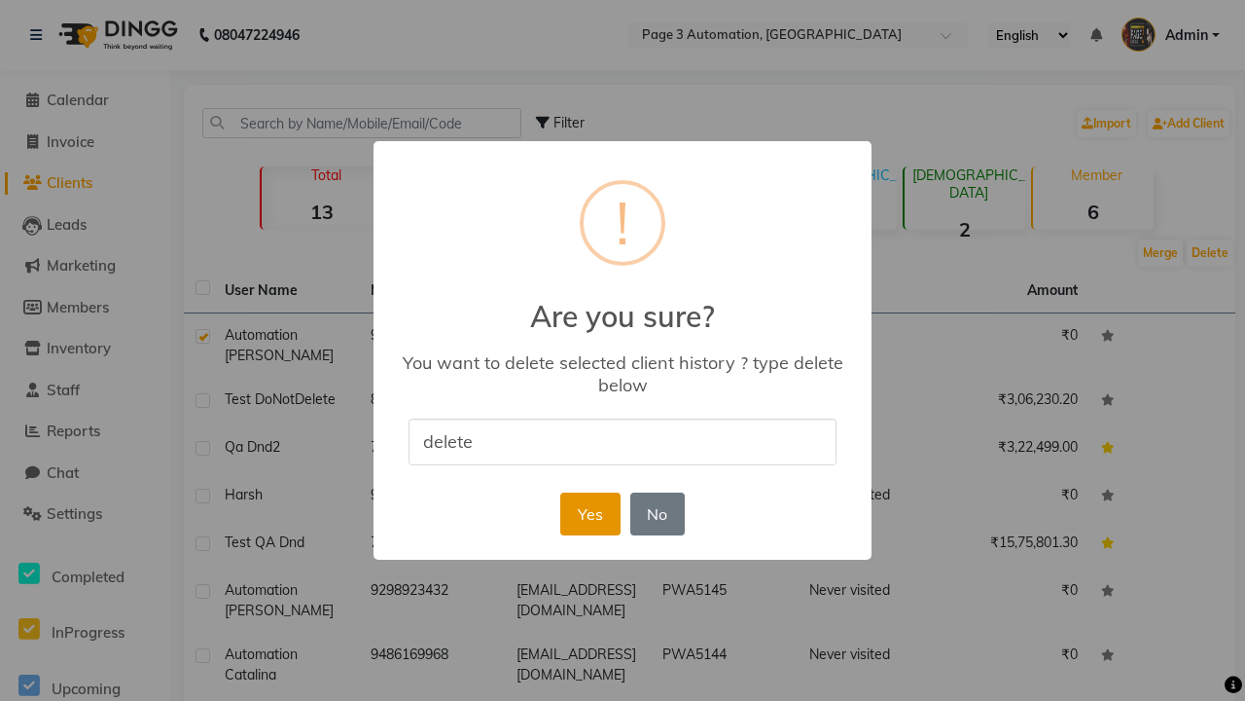
type input "delete"
click at [590, 513] on button "Yes" at bounding box center [589, 513] width 59 height 43
